Goal: Transaction & Acquisition: Download file/media

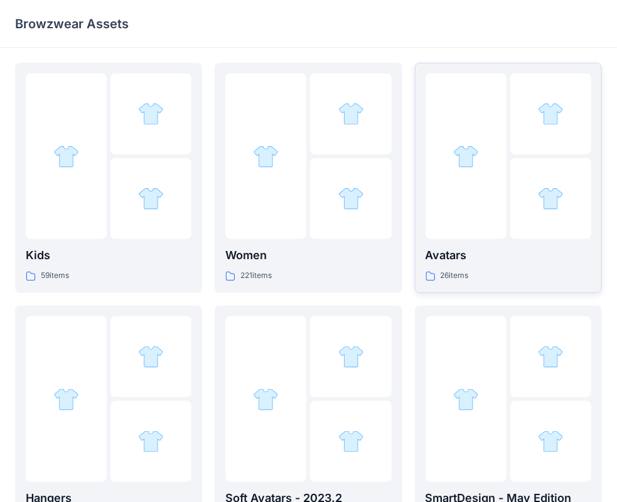
click at [493, 205] on div at bounding box center [466, 156] width 81 height 166
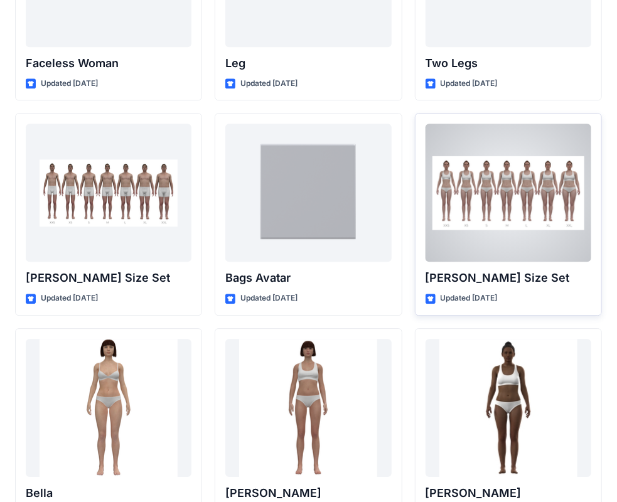
scroll to position [1282, 0]
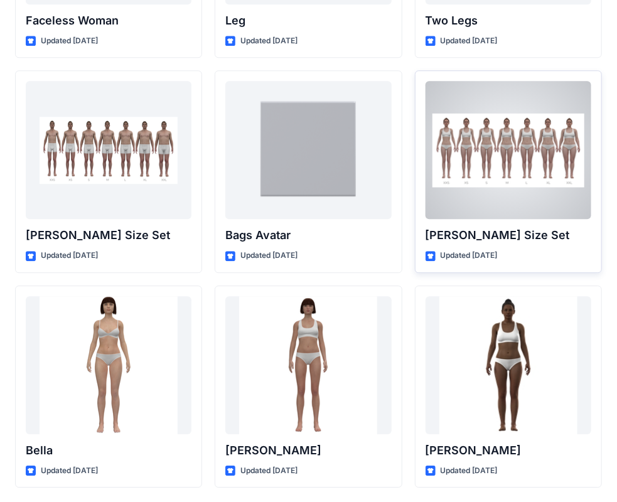
click at [487, 233] on p "[PERSON_NAME] Size Set" at bounding box center [509, 236] width 166 height 18
click at [497, 210] on div at bounding box center [509, 150] width 166 height 138
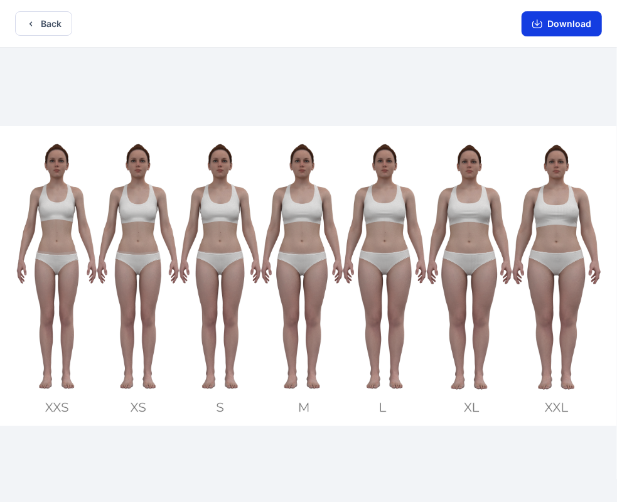
click at [535, 24] on icon "button" at bounding box center [537, 24] width 10 height 7
click at [560, 19] on button "Download" at bounding box center [562, 23] width 80 height 25
click at [562, 26] on button "Download" at bounding box center [562, 23] width 80 height 25
click at [559, 35] on button "Download" at bounding box center [562, 23] width 80 height 25
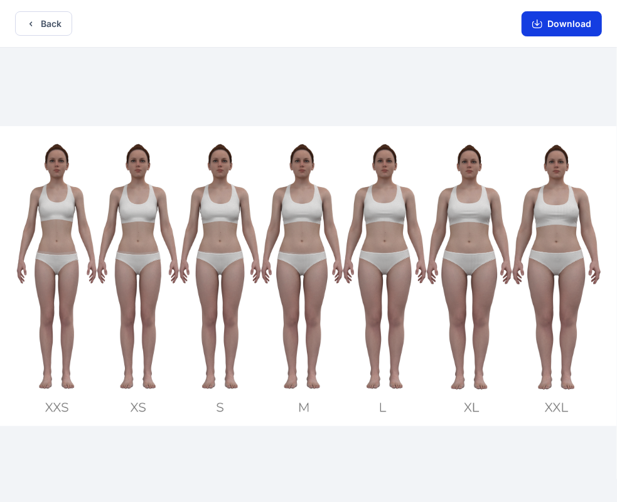
click at [559, 35] on button "Download" at bounding box center [562, 23] width 80 height 25
click at [537, 23] on icon "button" at bounding box center [537, 24] width 10 height 10
